Goal: Task Accomplishment & Management: Use online tool/utility

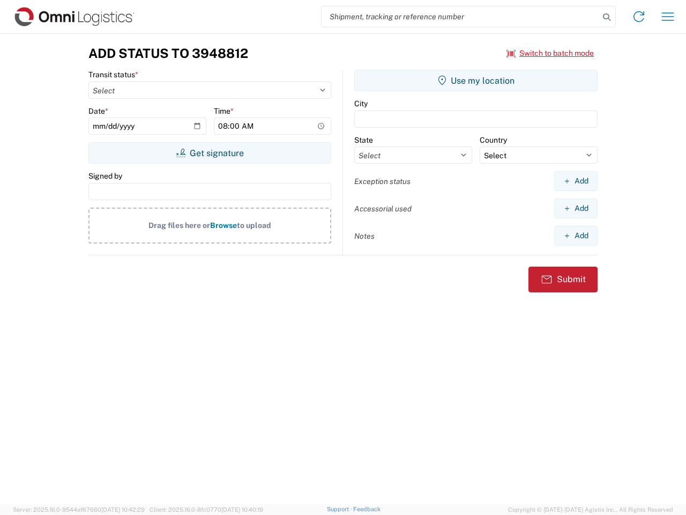
click at [460, 17] on input "search" at bounding box center [461, 16] width 278 height 20
click at [607, 17] on icon at bounding box center [606, 17] width 15 height 15
click at [639, 17] on icon at bounding box center [638, 16] width 17 height 17
click at [668, 17] on icon "button" at bounding box center [668, 16] width 12 height 8
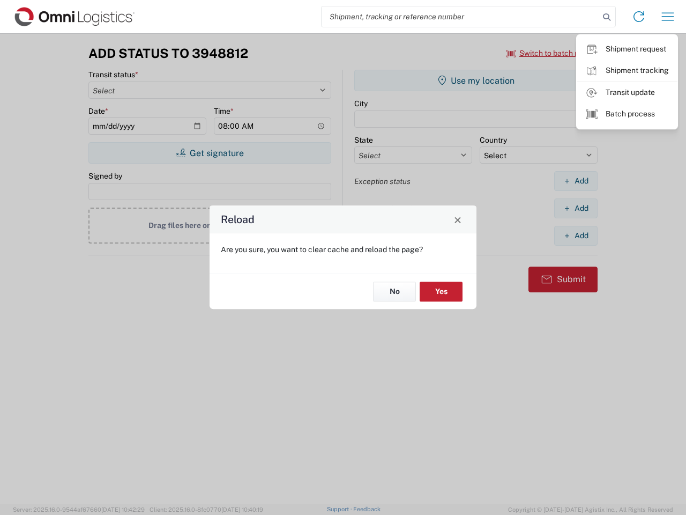
click at [551, 53] on div "Reload Are you sure, you want to clear cache and reload the page? No Yes" at bounding box center [343, 257] width 686 height 515
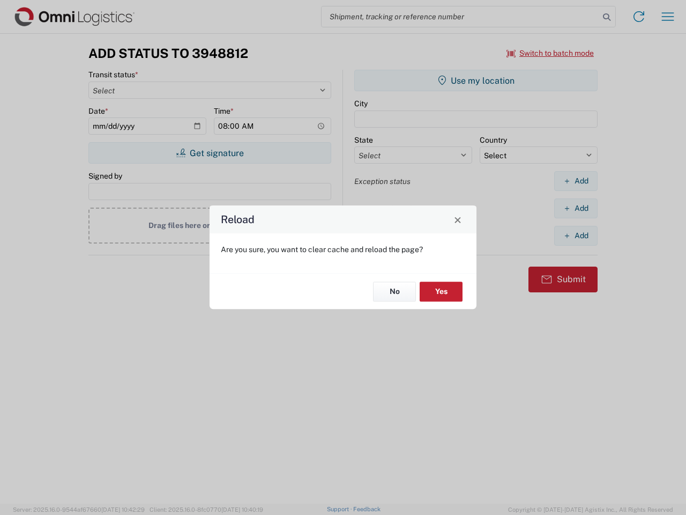
click at [210, 153] on div "Reload Are you sure, you want to clear cache and reload the page? No Yes" at bounding box center [343, 257] width 686 height 515
click at [476, 80] on div "Reload Are you sure, you want to clear cache and reload the page? No Yes" at bounding box center [343, 257] width 686 height 515
click at [576, 181] on div "Reload Are you sure, you want to clear cache and reload the page? No Yes" at bounding box center [343, 257] width 686 height 515
click at [576, 208] on div "Reload Are you sure, you want to clear cache and reload the page? No Yes" at bounding box center [343, 257] width 686 height 515
click at [576, 235] on div "Reload Are you sure, you want to clear cache and reload the page? No Yes" at bounding box center [343, 257] width 686 height 515
